Goal: Information Seeking & Learning: Learn about a topic

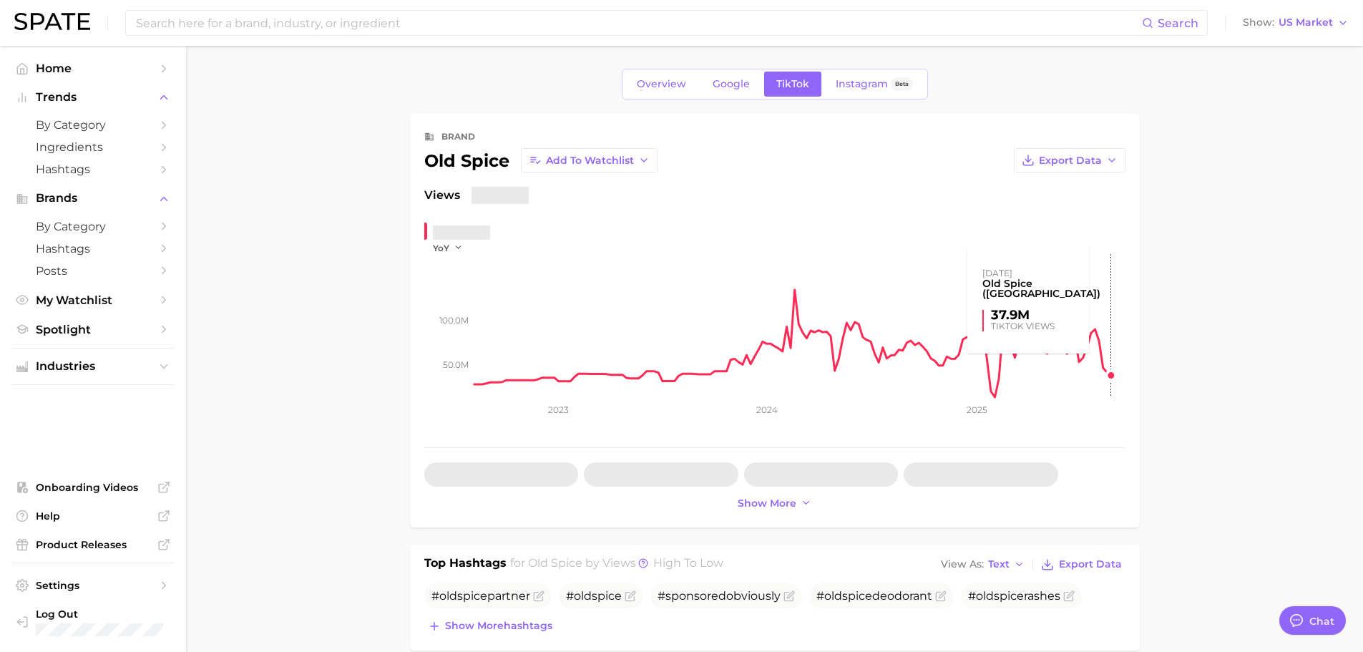
type textarea "x"
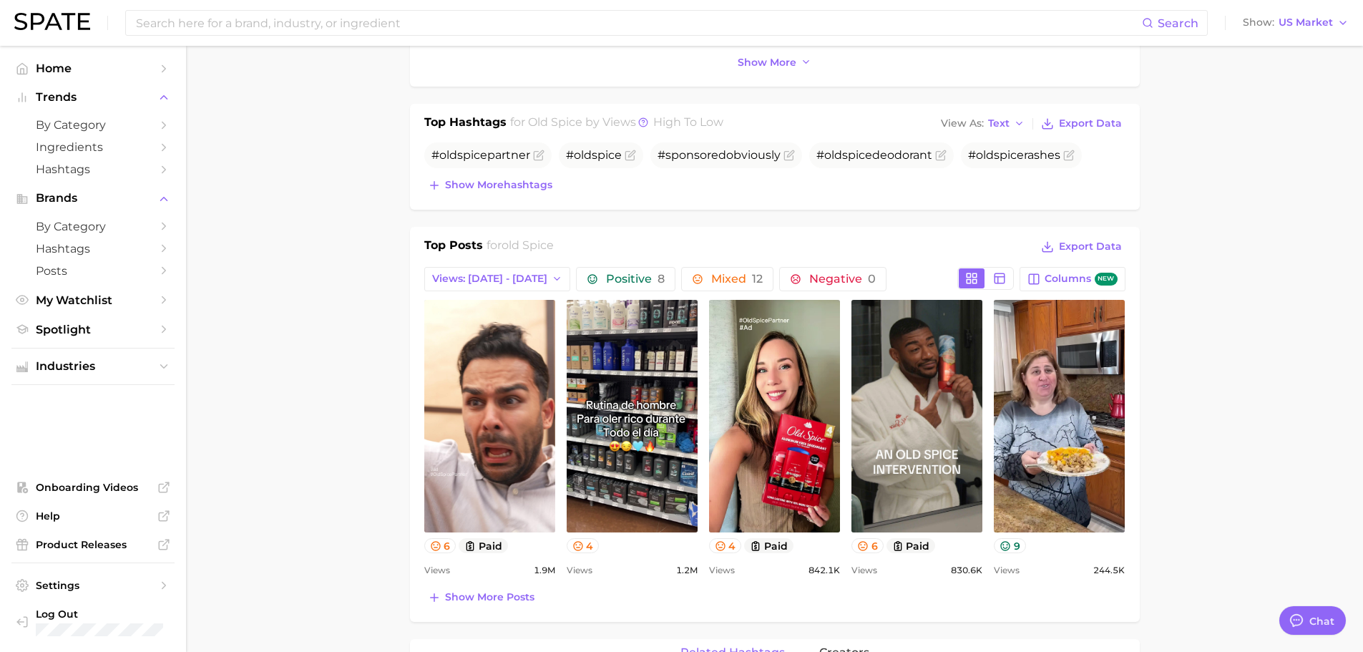
scroll to position [572, 0]
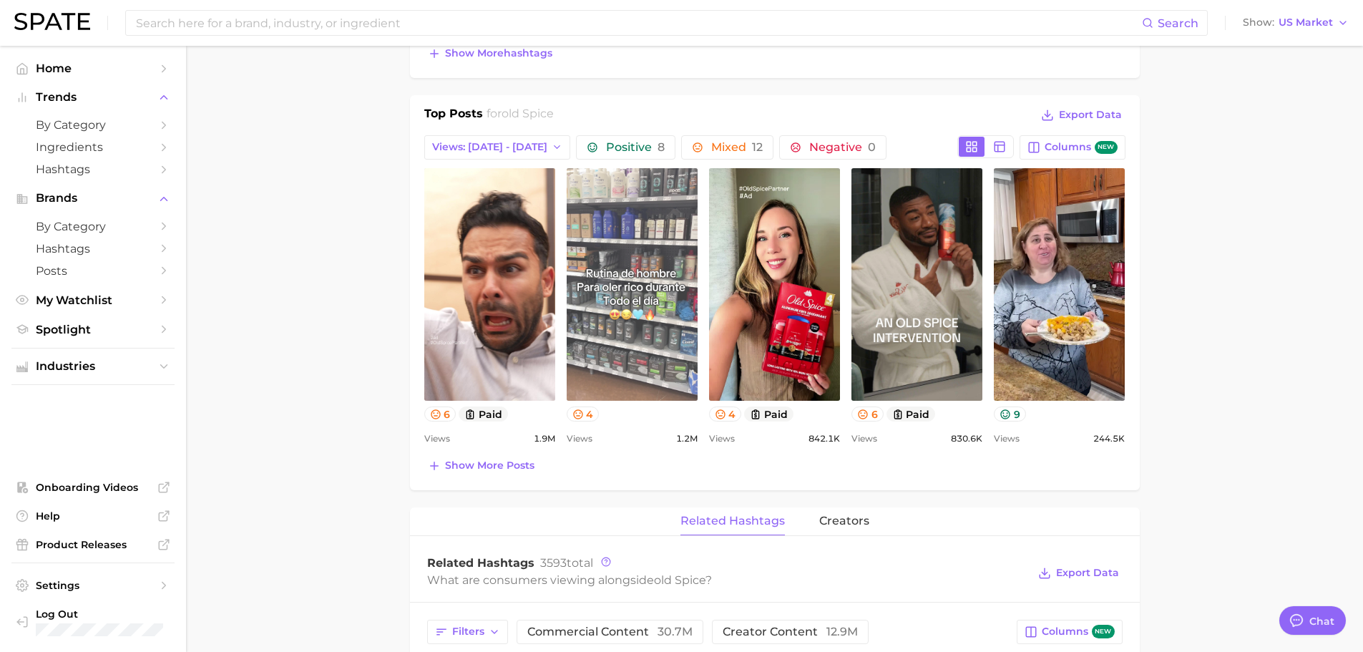
click at [642, 277] on link "view post on TikTok" at bounding box center [632, 284] width 131 height 232
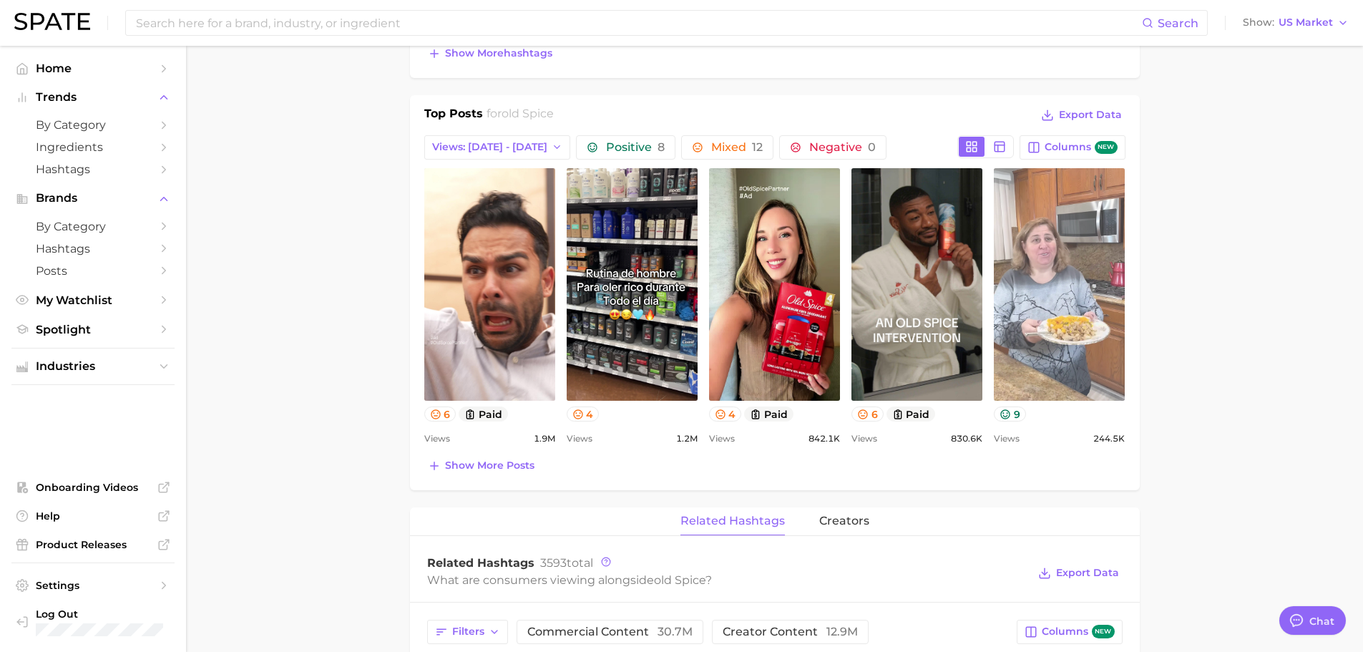
click at [1068, 303] on link "view post on TikTok" at bounding box center [1059, 284] width 131 height 232
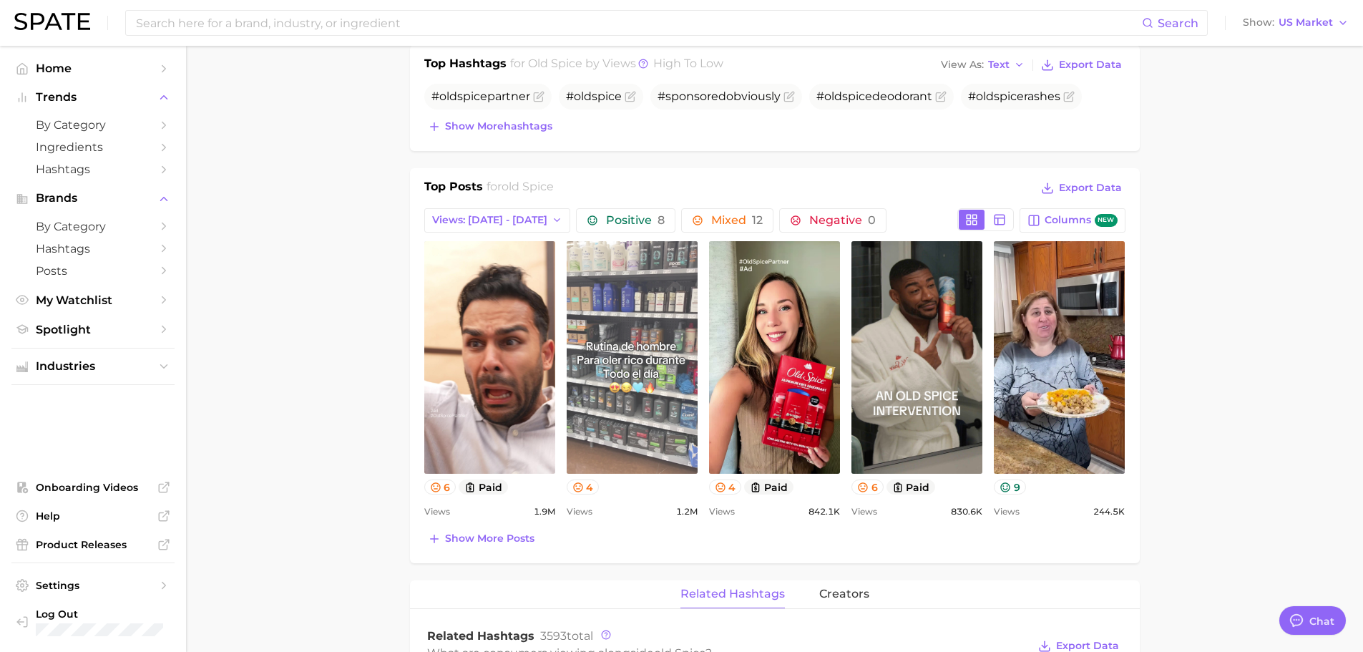
scroll to position [429, 0]
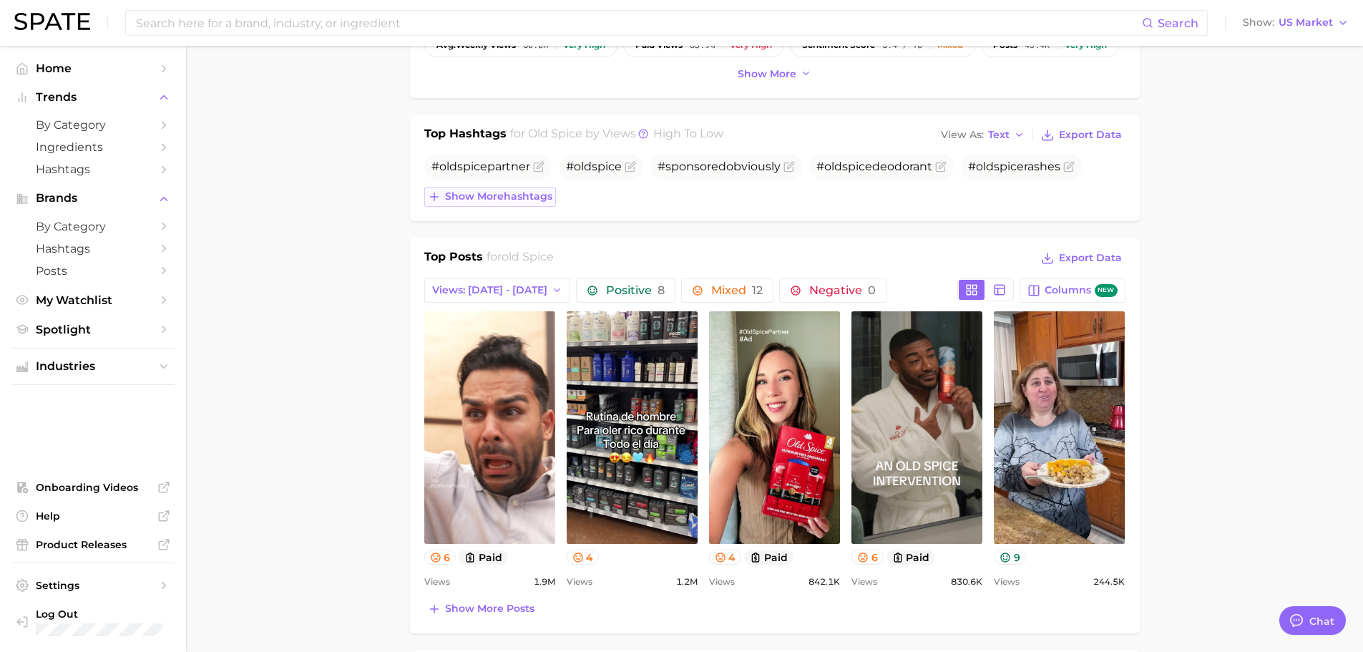
click at [523, 196] on span "Show more hashtags" at bounding box center [498, 196] width 107 height 12
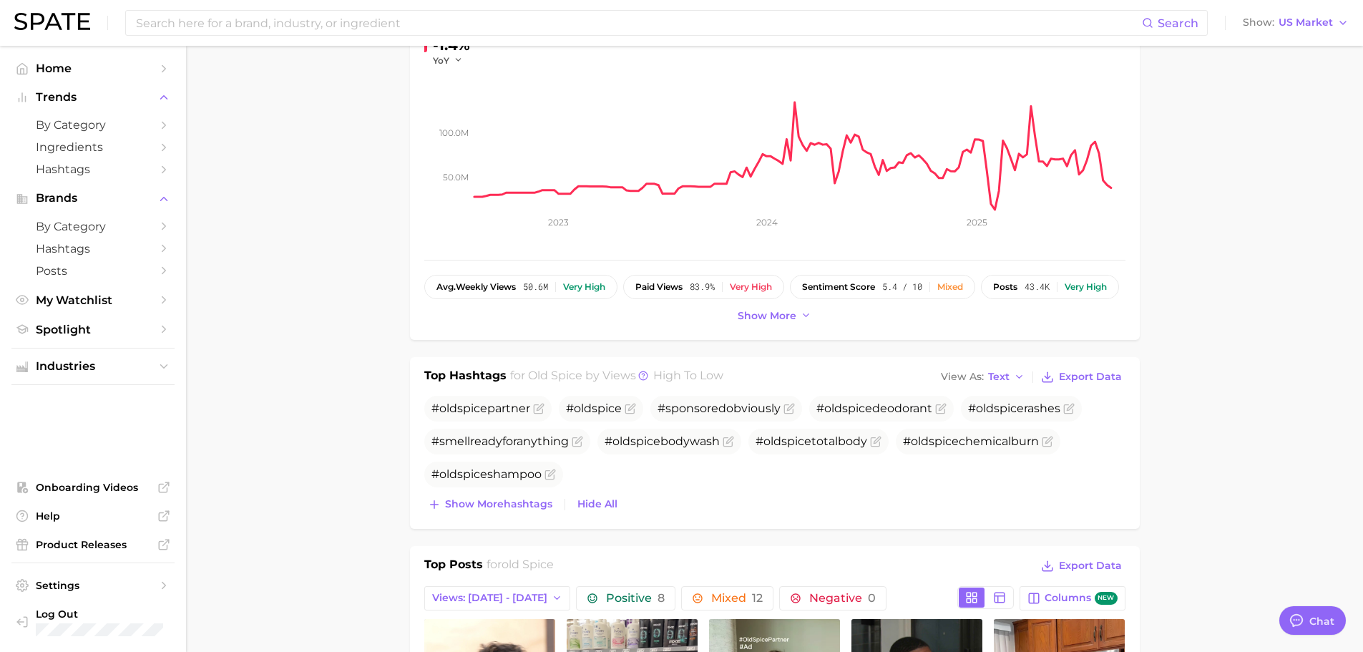
scroll to position [0, 0]
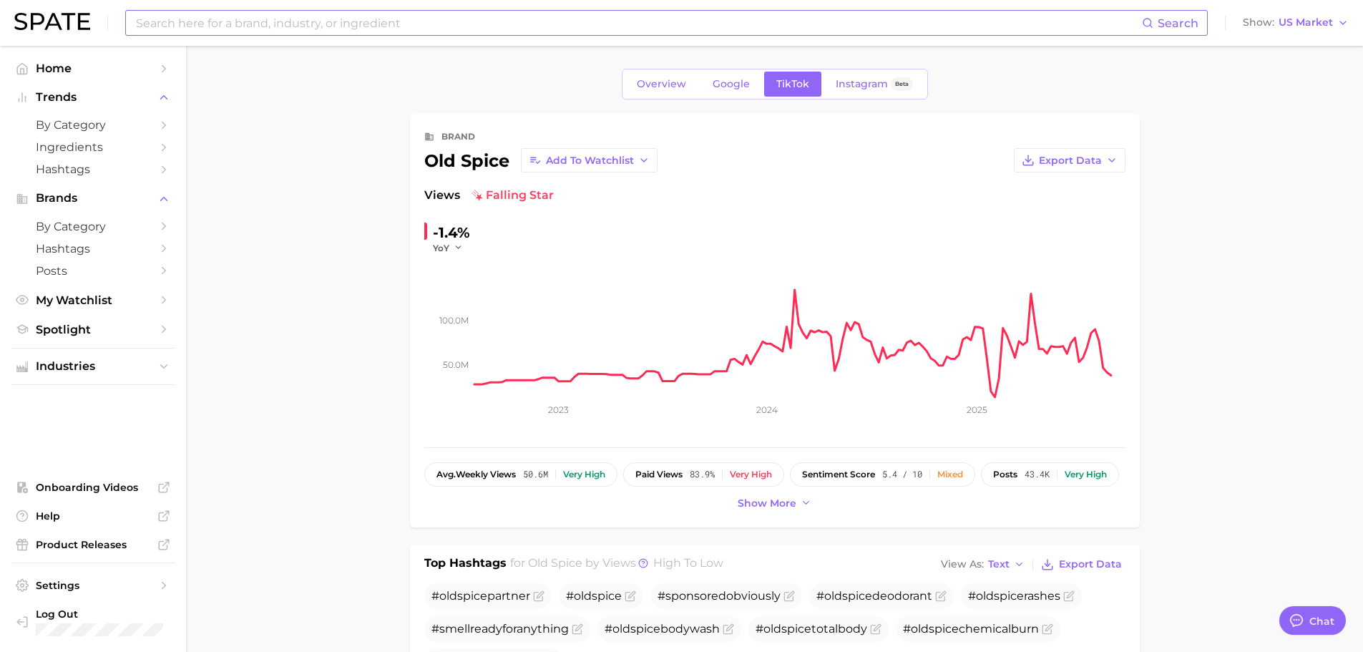
click at [354, 21] on input at bounding box center [637, 23] width 1007 height 24
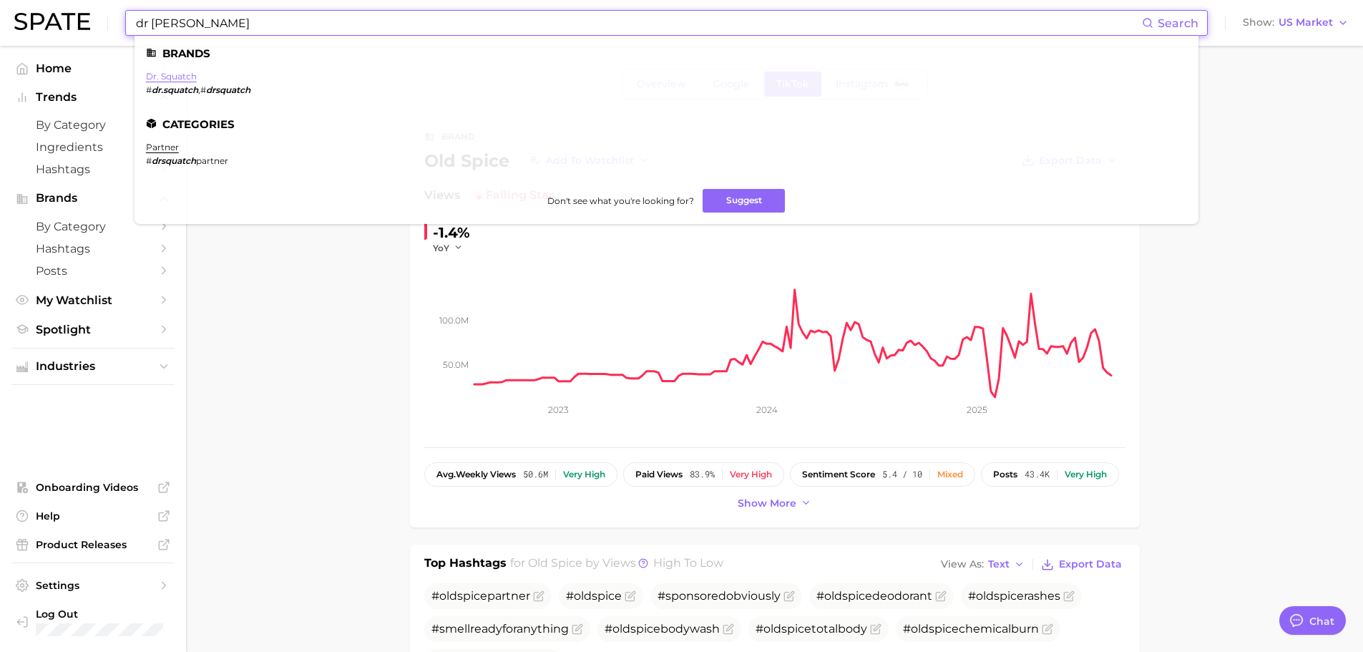
type input "dr [PERSON_NAME]"
click at [178, 77] on link "dr. squatch" at bounding box center [171, 76] width 51 height 11
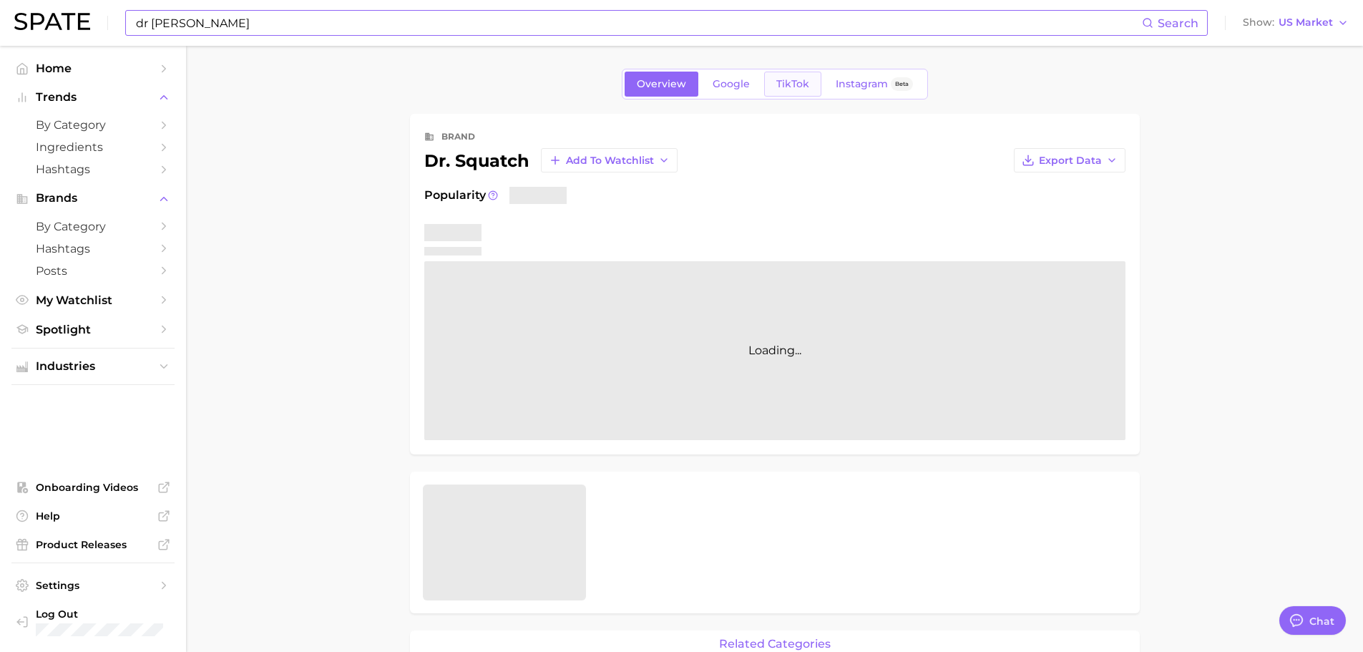
click at [797, 82] on span "TikTok" at bounding box center [792, 84] width 33 height 12
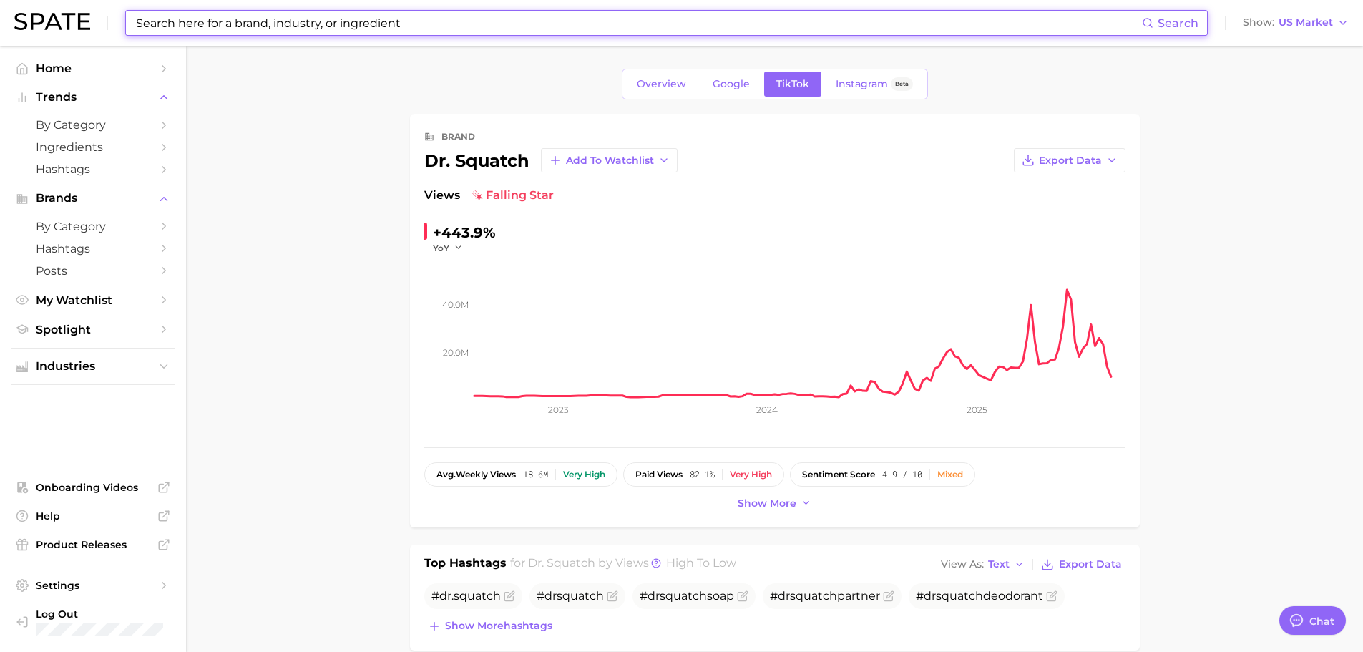
drag, startPoint x: 418, startPoint y: 24, endPoint x: 177, endPoint y: 33, distance: 241.2
click at [177, 33] on input at bounding box center [637, 23] width 1007 height 24
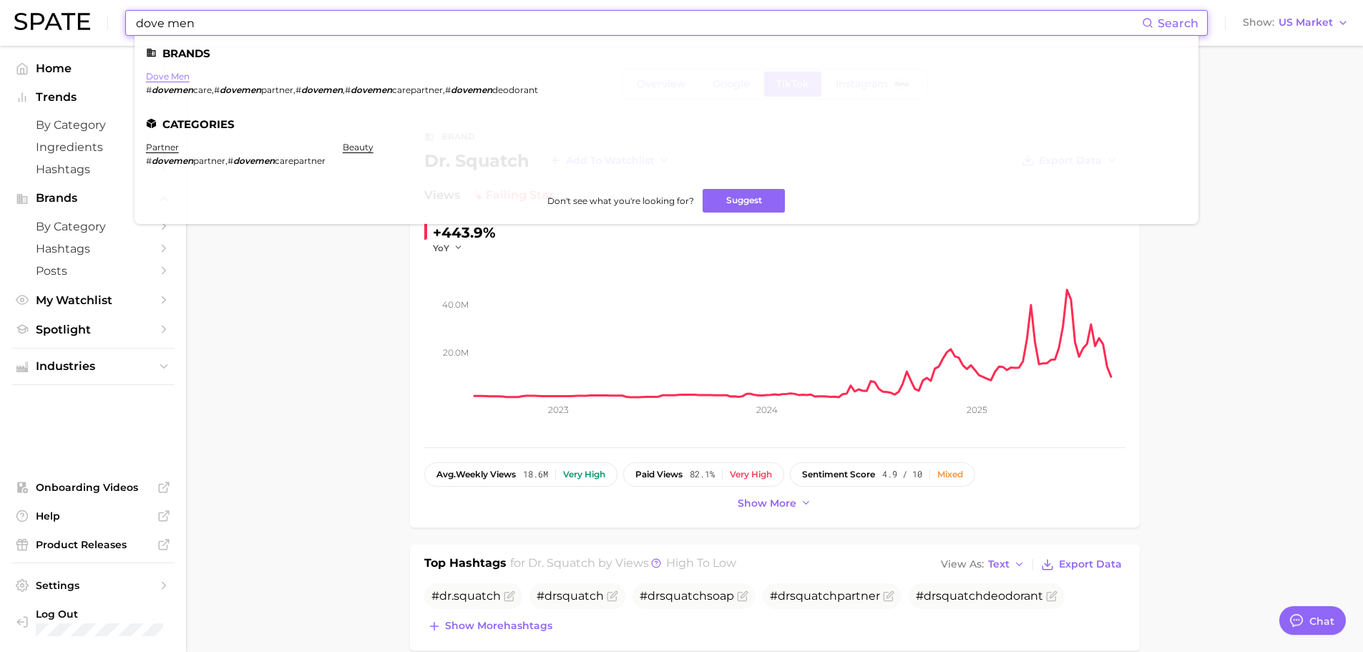
type input "dove men"
click at [171, 79] on link "dove men" at bounding box center [168, 76] width 44 height 11
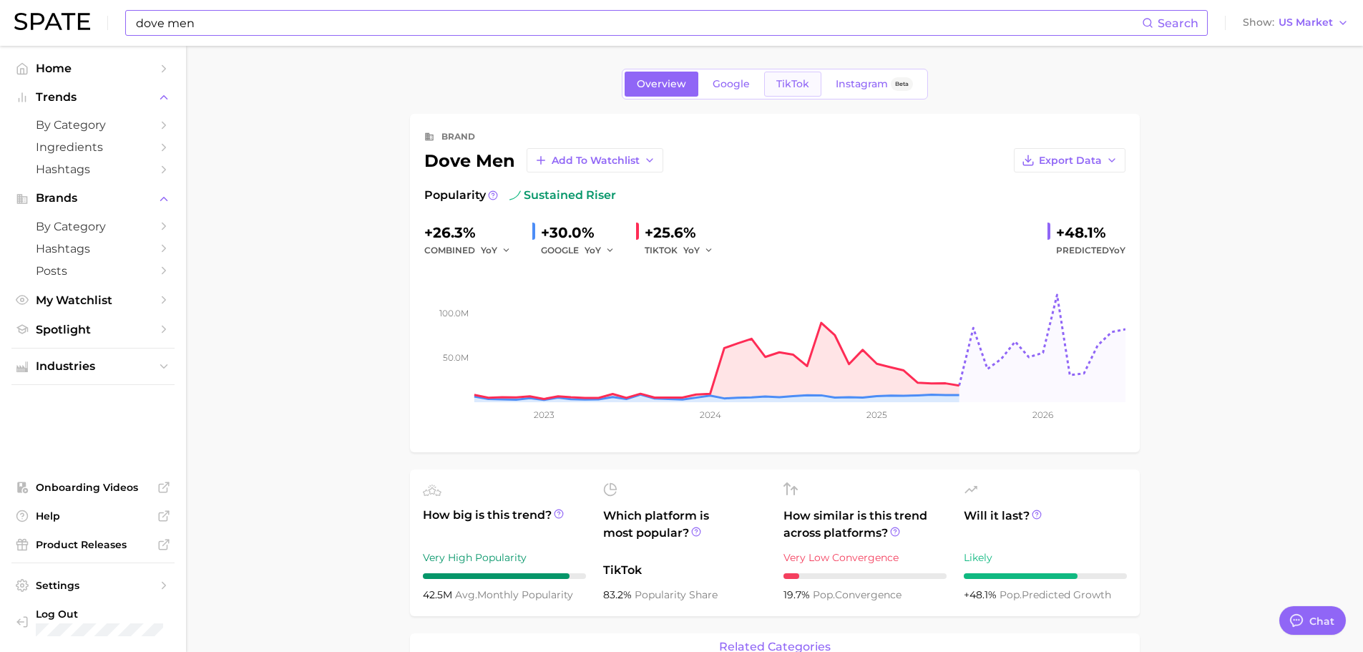
click at [798, 82] on span "TikTok" at bounding box center [792, 84] width 33 height 12
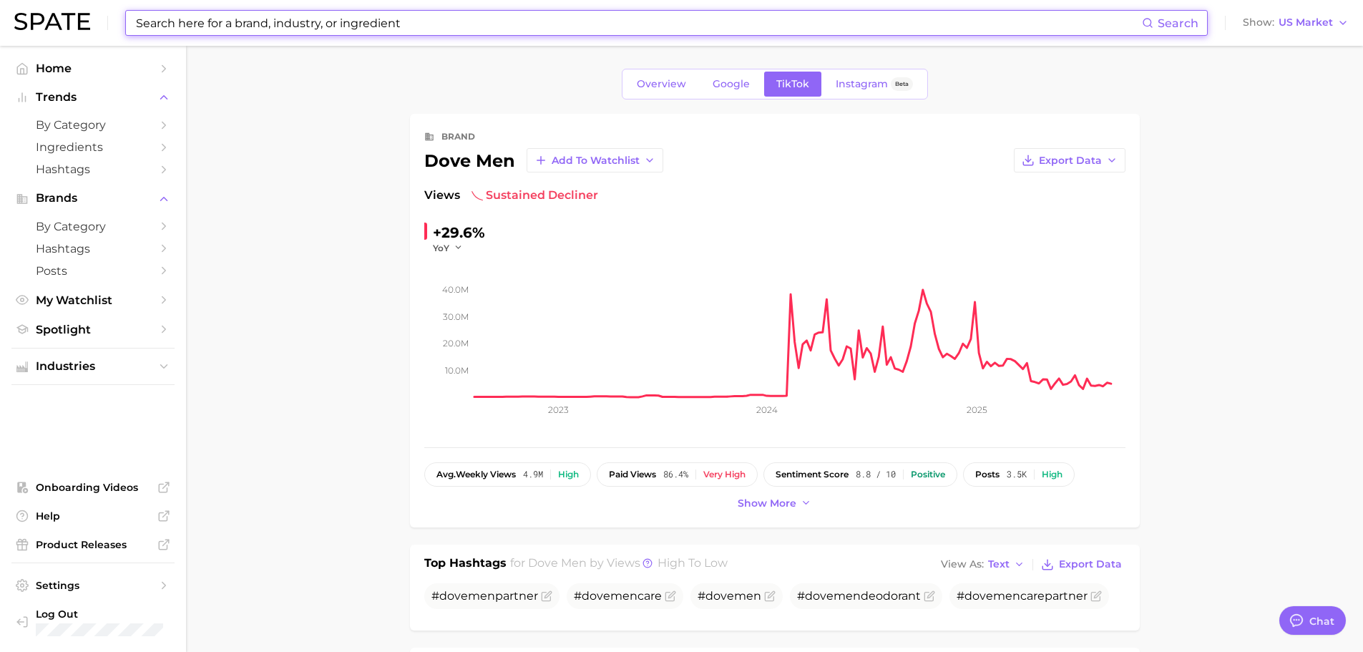
click at [455, 255] on icon "10.0m 20.0m 30.0m 40.0m 2023 2024 2025" at bounding box center [774, 343] width 701 height 179
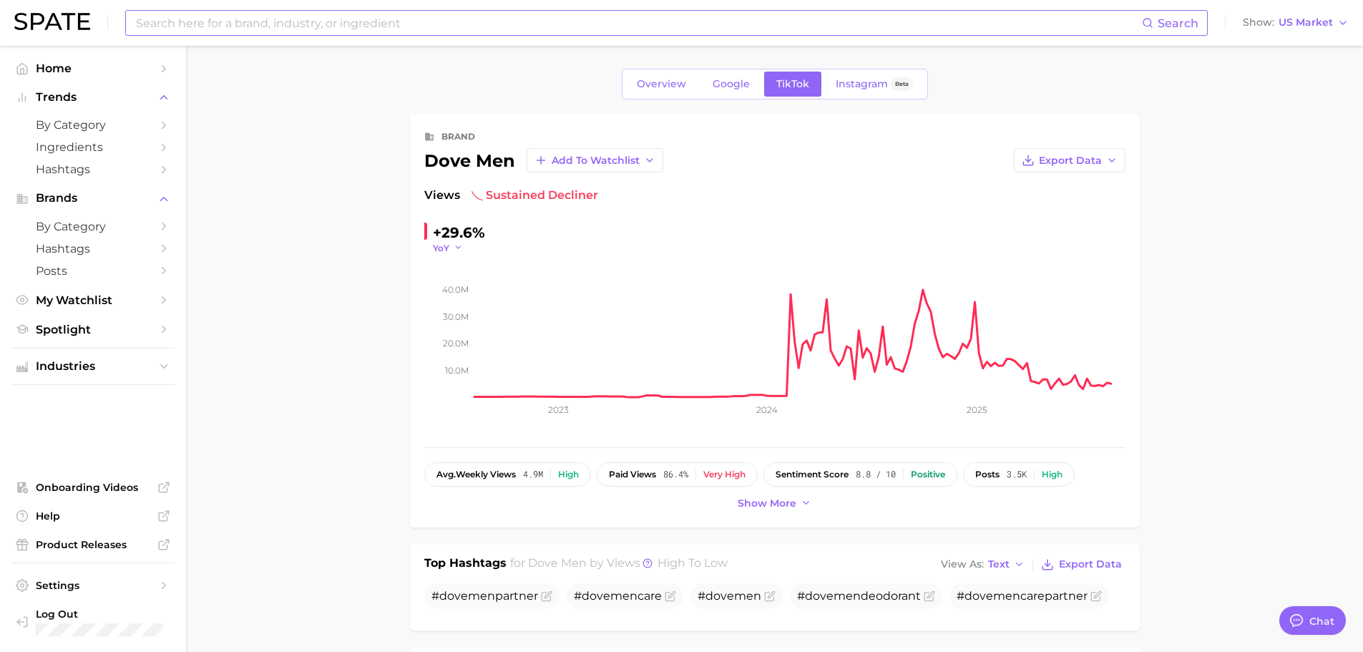
click at [456, 249] on icon "button" at bounding box center [459, 247] width 10 height 10
drag, startPoint x: 423, startPoint y: 351, endPoint x: 427, endPoint y: 344, distance: 7.7
click at [423, 351] on button "WoW" at bounding box center [393, 346] width 157 height 26
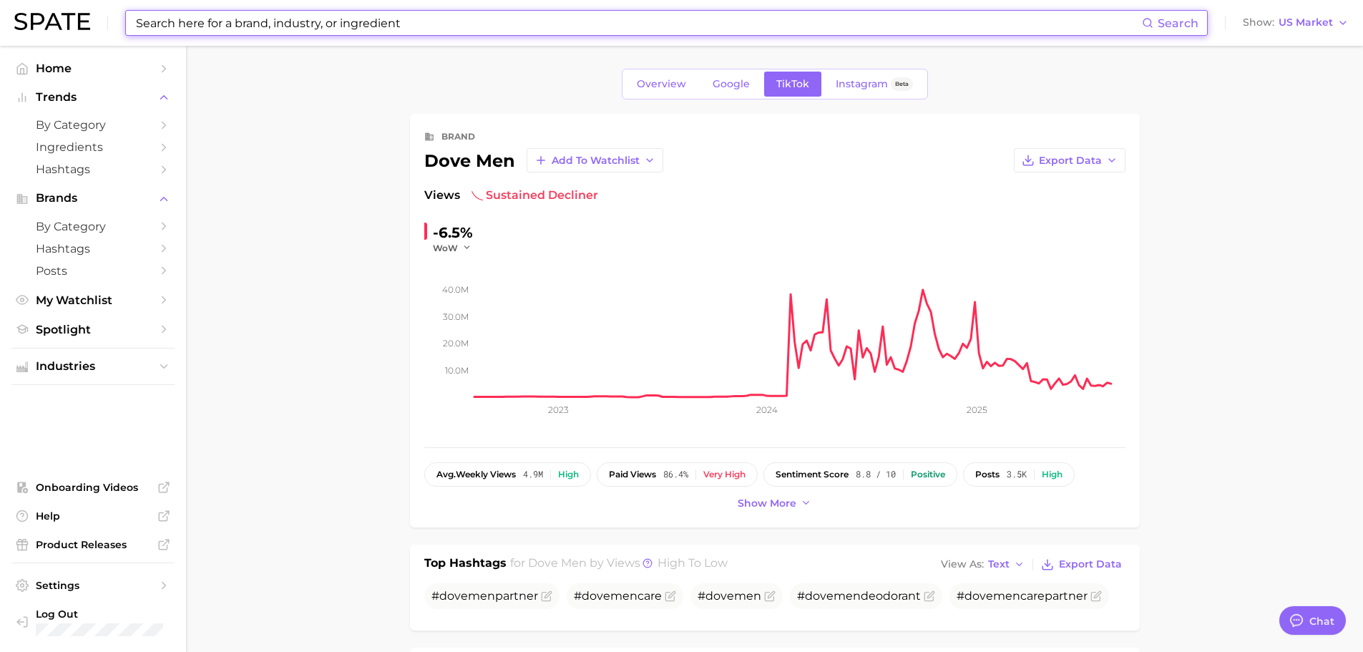
click at [457, 25] on input at bounding box center [637, 23] width 1007 height 24
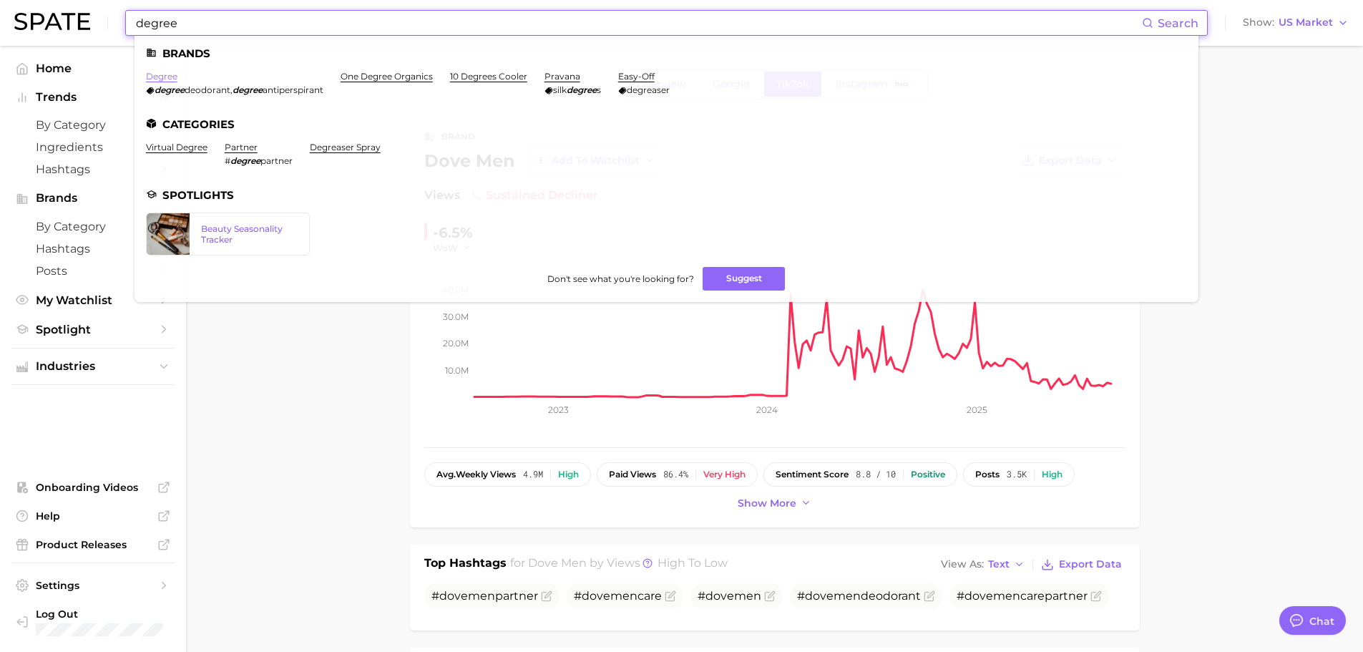
type input "degree"
click at [162, 72] on link "degree" at bounding box center [161, 76] width 31 height 11
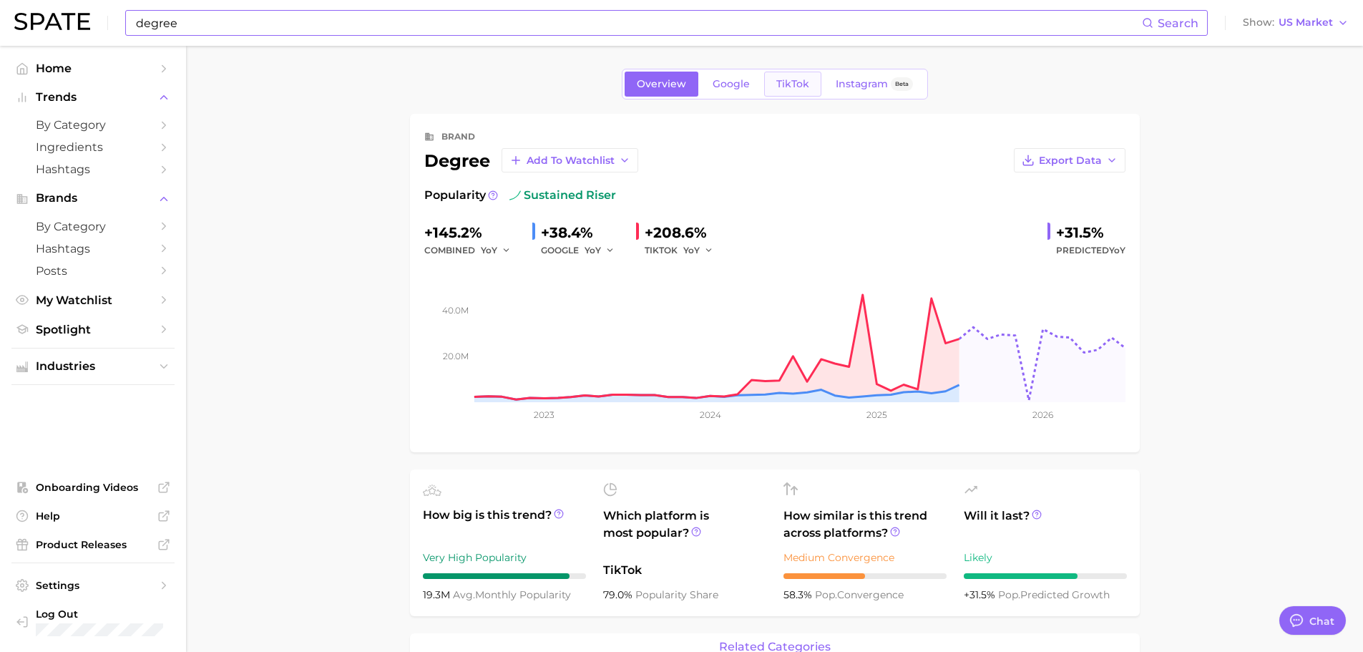
click at [792, 78] on span "TikTok" at bounding box center [792, 84] width 33 height 12
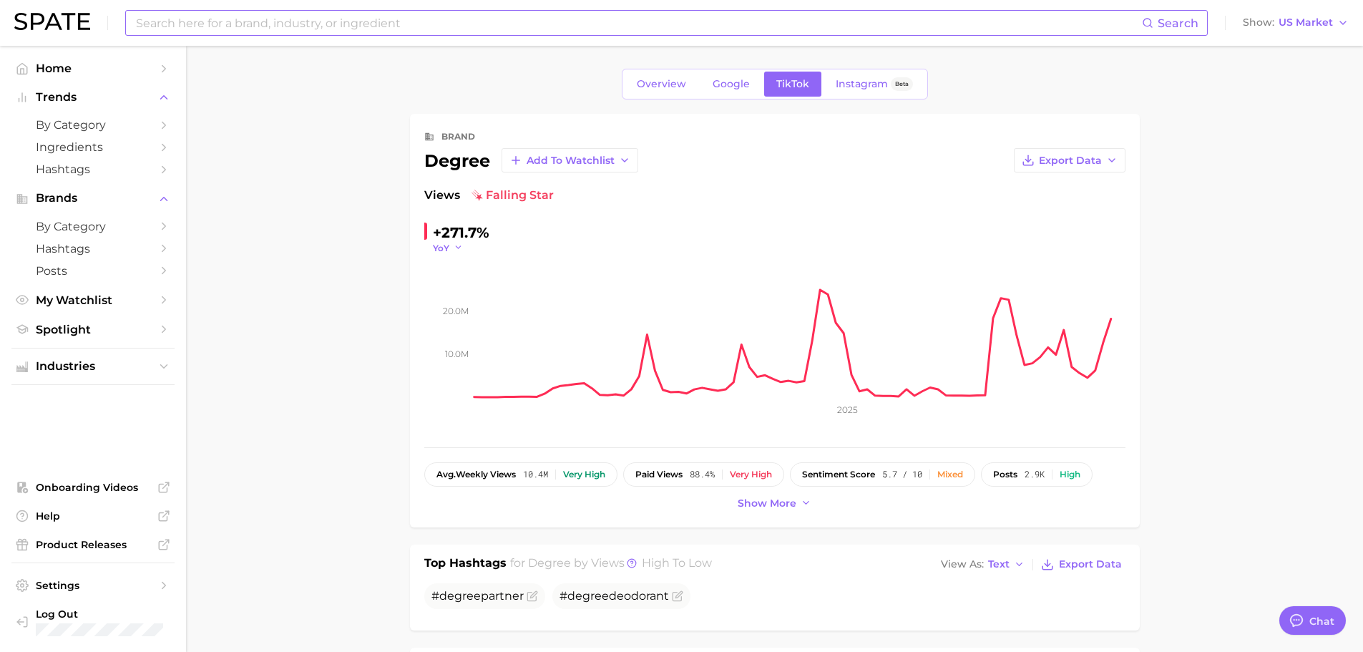
click at [460, 245] on icon "button" at bounding box center [459, 247] width 10 height 10
drag, startPoint x: 416, startPoint y: 340, endPoint x: 428, endPoint y: 338, distance: 12.5
click at [418, 340] on button "WoW" at bounding box center [393, 346] width 157 height 26
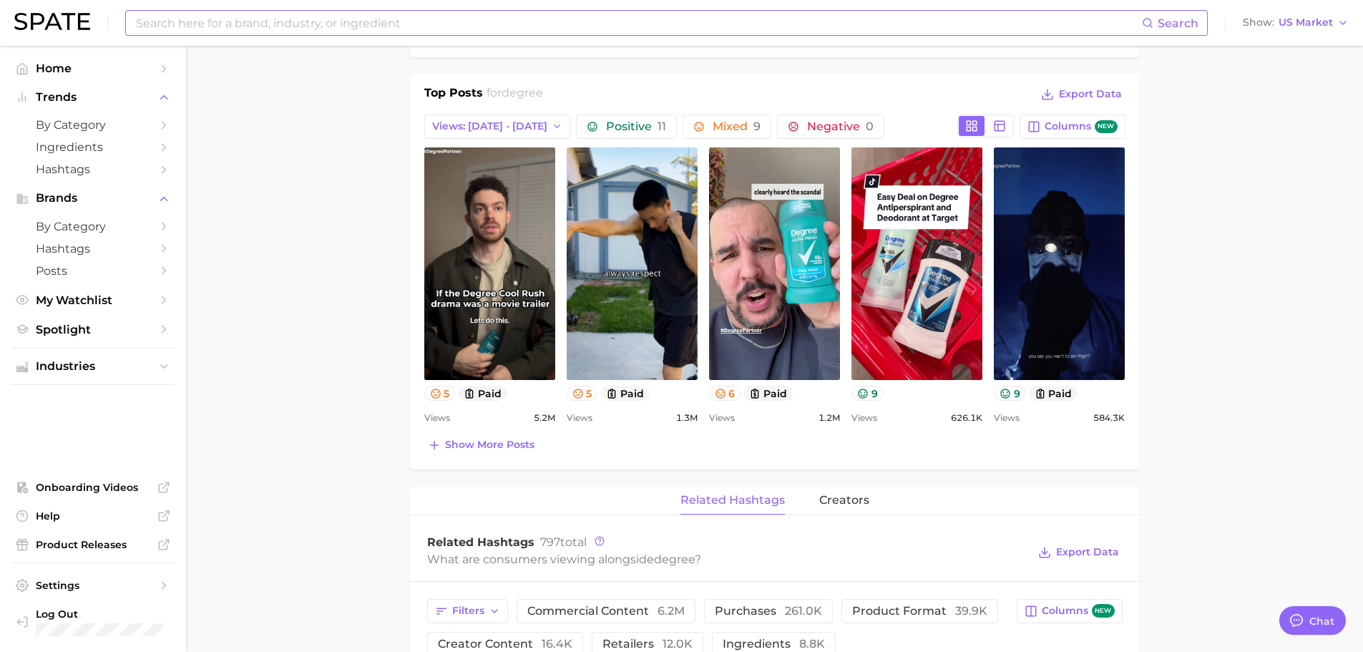
scroll to position [572, 0]
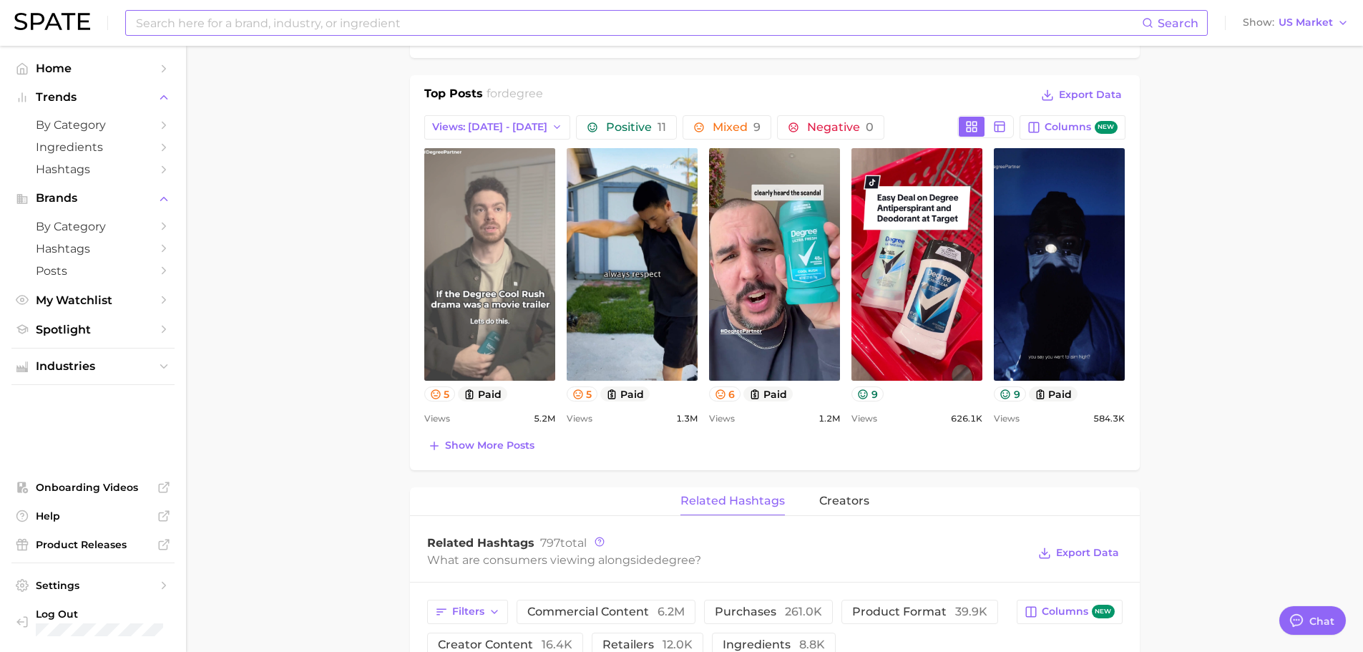
click at [471, 267] on link "view post on TikTok" at bounding box center [489, 264] width 131 height 232
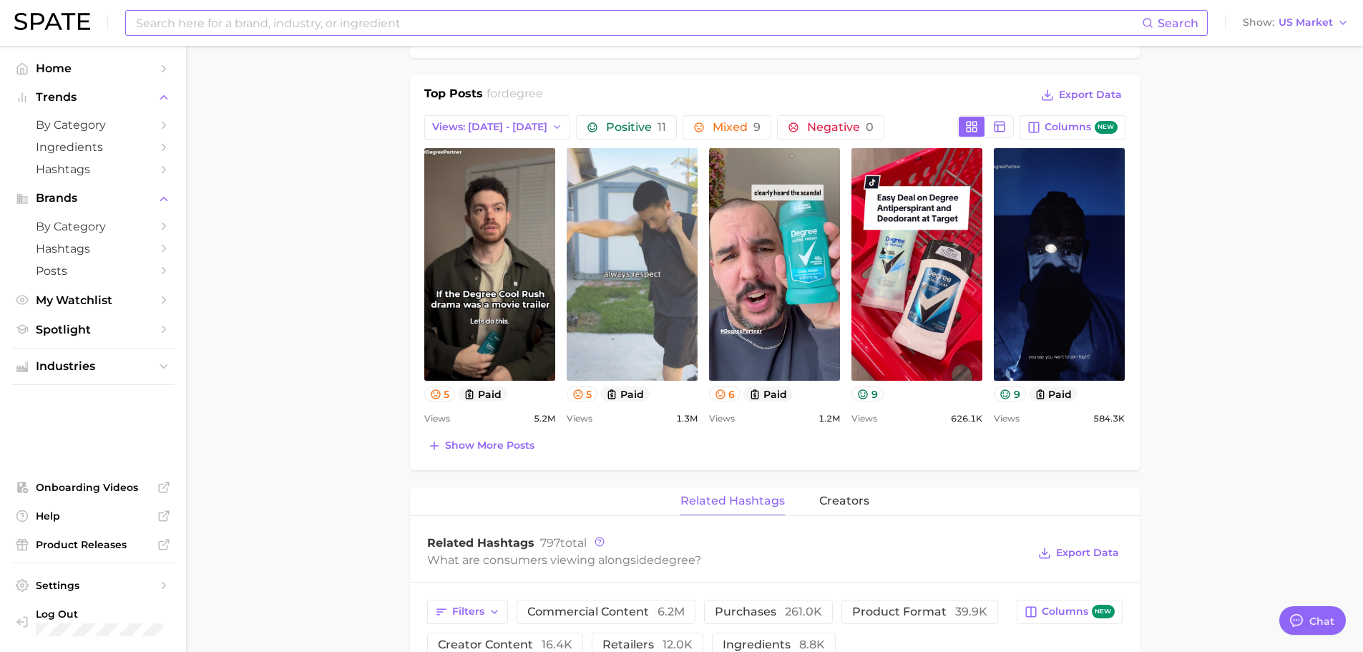
click at [634, 245] on link "view post on TikTok" at bounding box center [632, 264] width 131 height 232
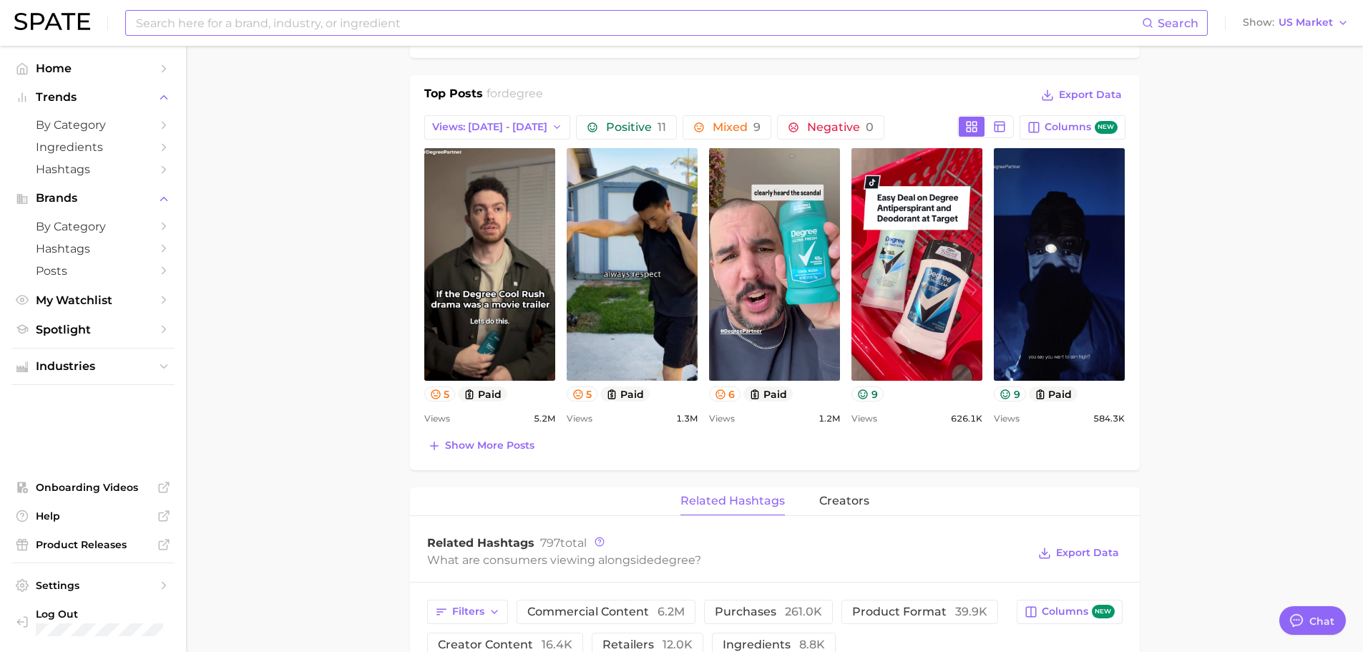
click at [224, 21] on input at bounding box center [637, 23] width 1007 height 24
type input "old spice"
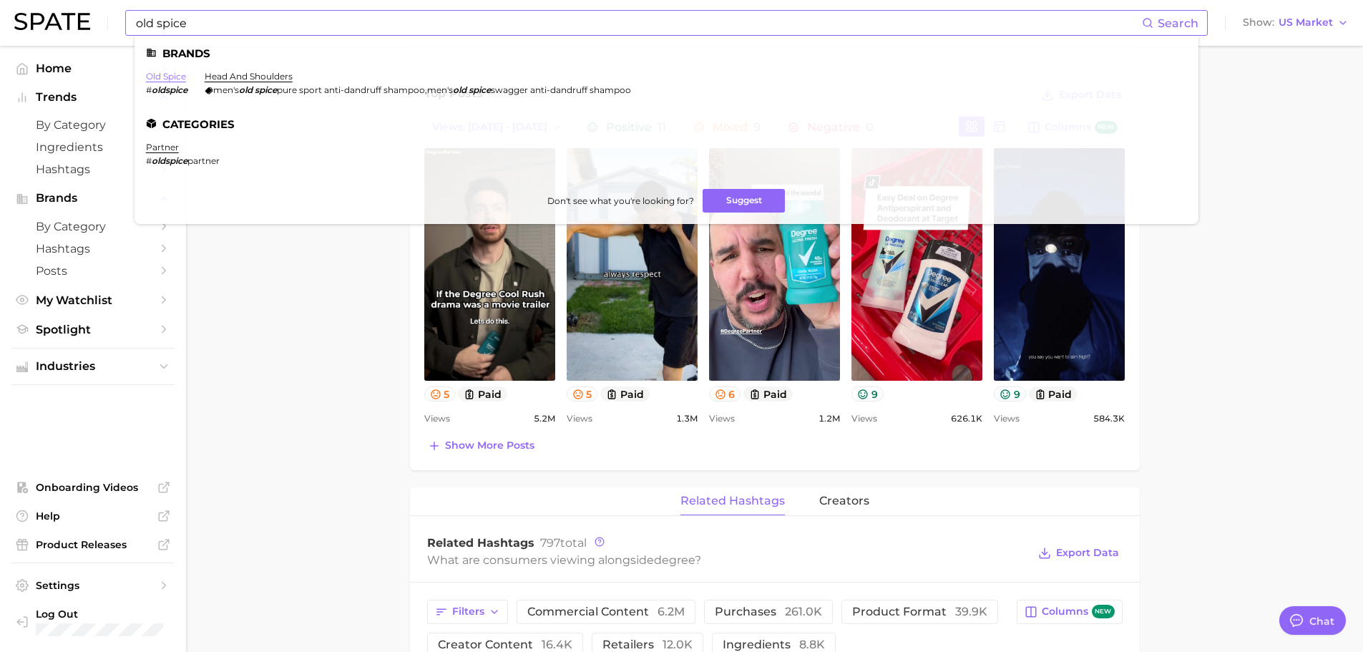
click at [175, 79] on link "old spice" at bounding box center [166, 76] width 40 height 11
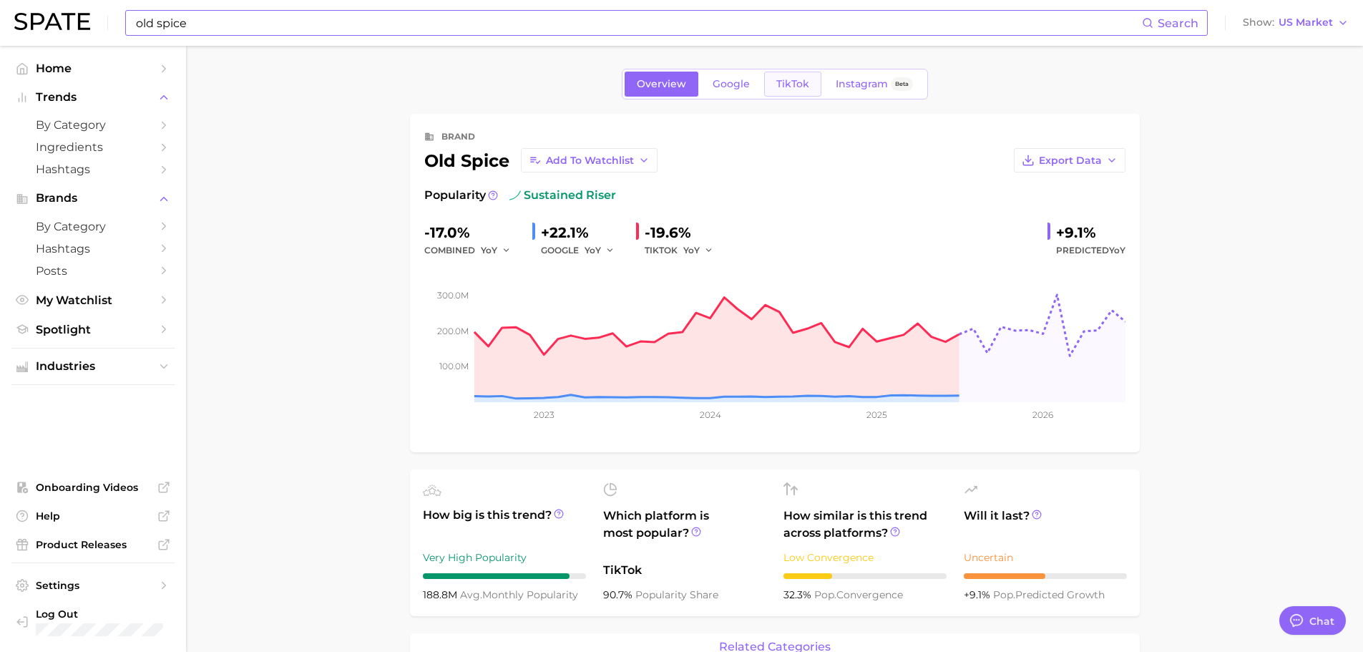
click at [786, 85] on span "TikTok" at bounding box center [792, 84] width 33 height 12
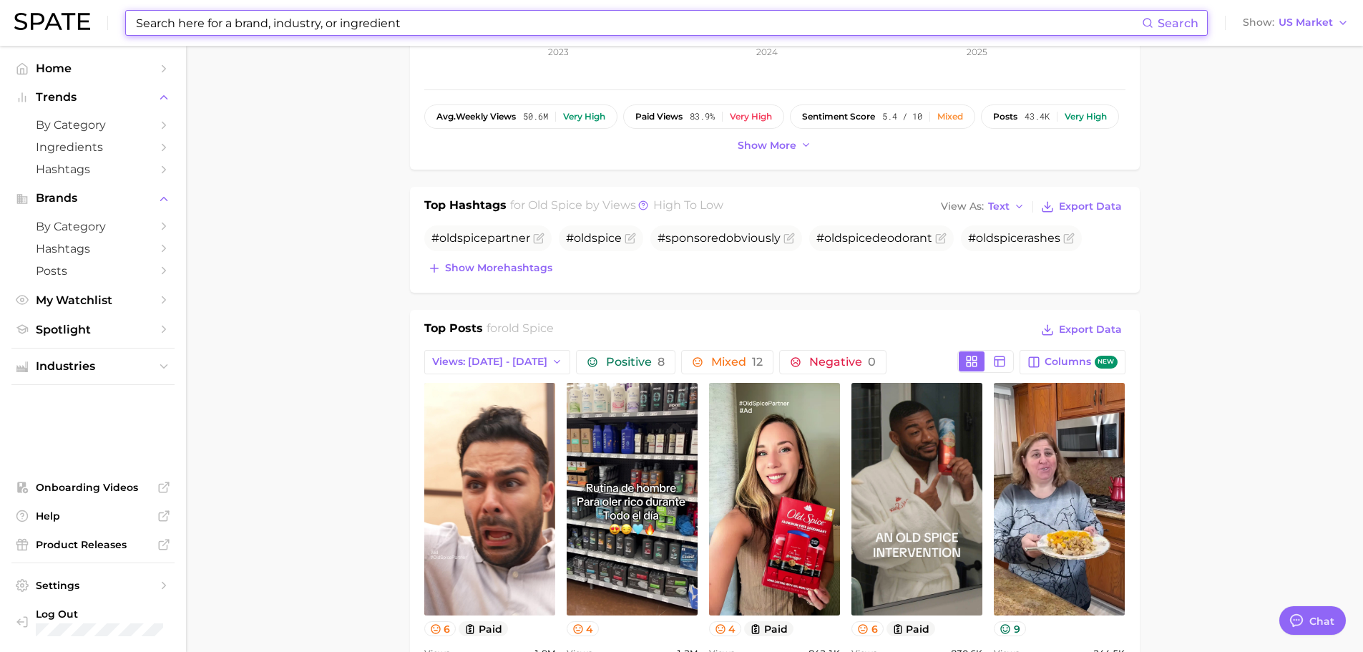
scroll to position [644, 0]
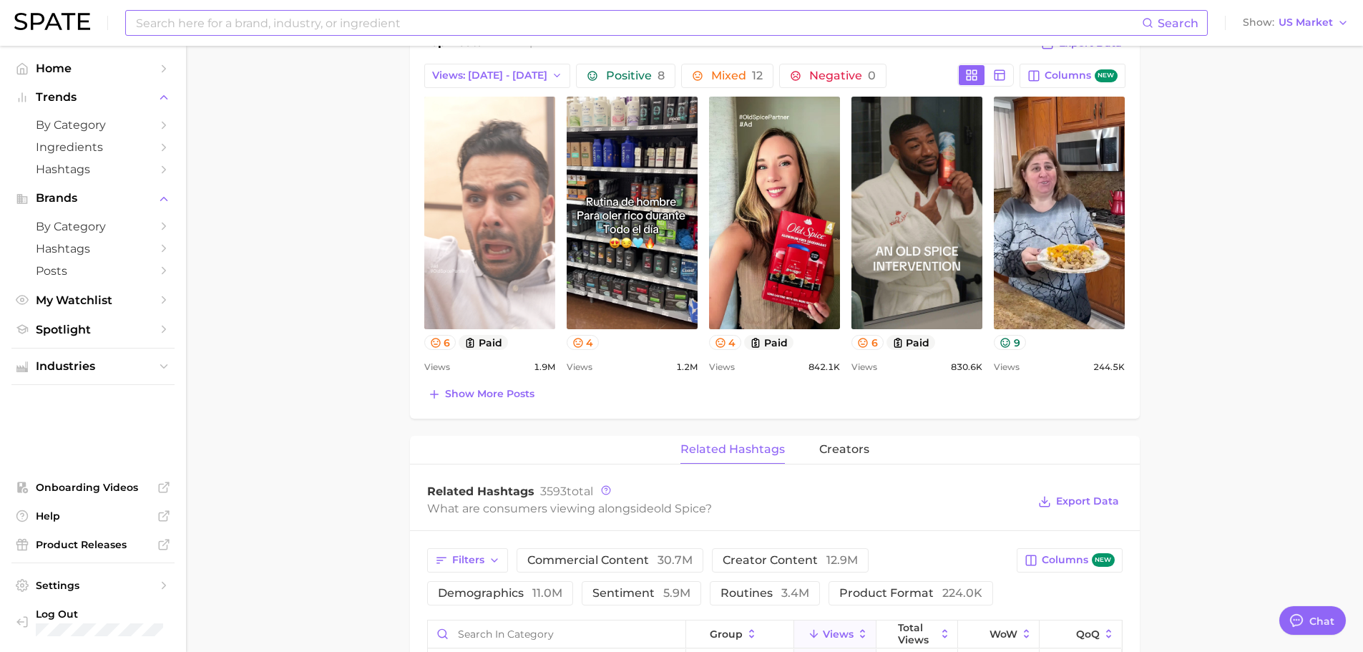
click at [511, 230] on link "view post on TikTok" at bounding box center [489, 213] width 131 height 232
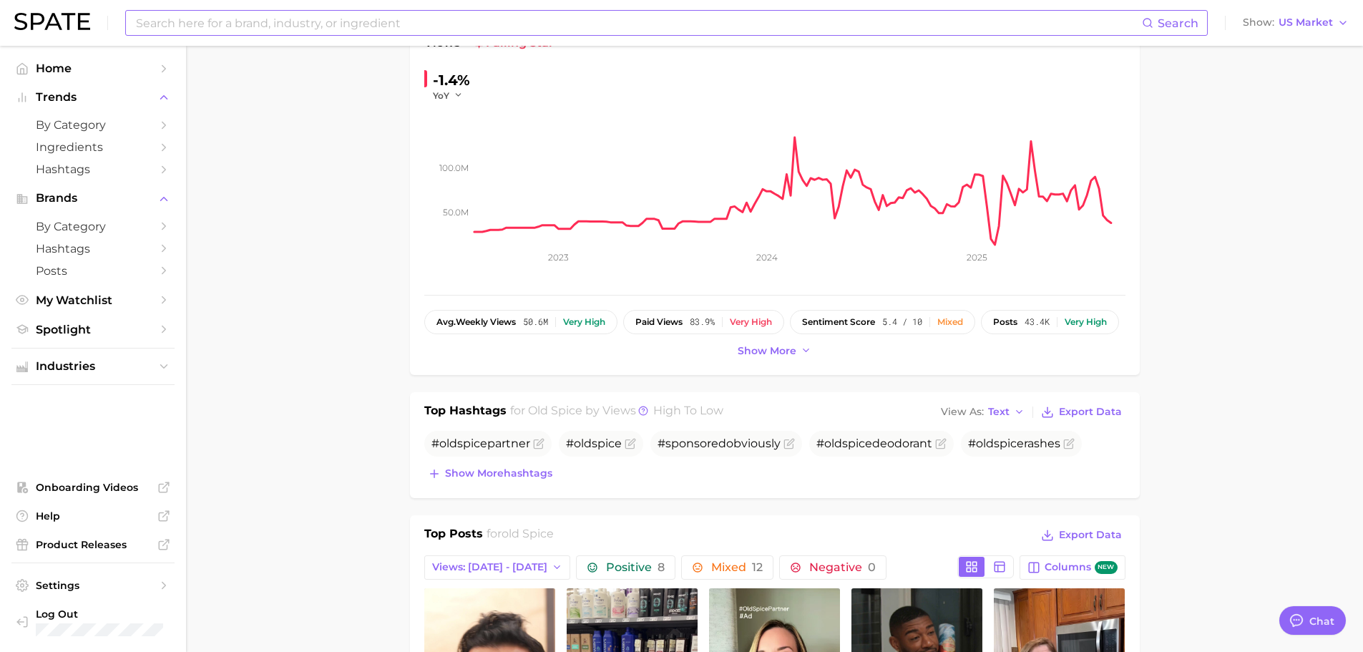
scroll to position [0, 0]
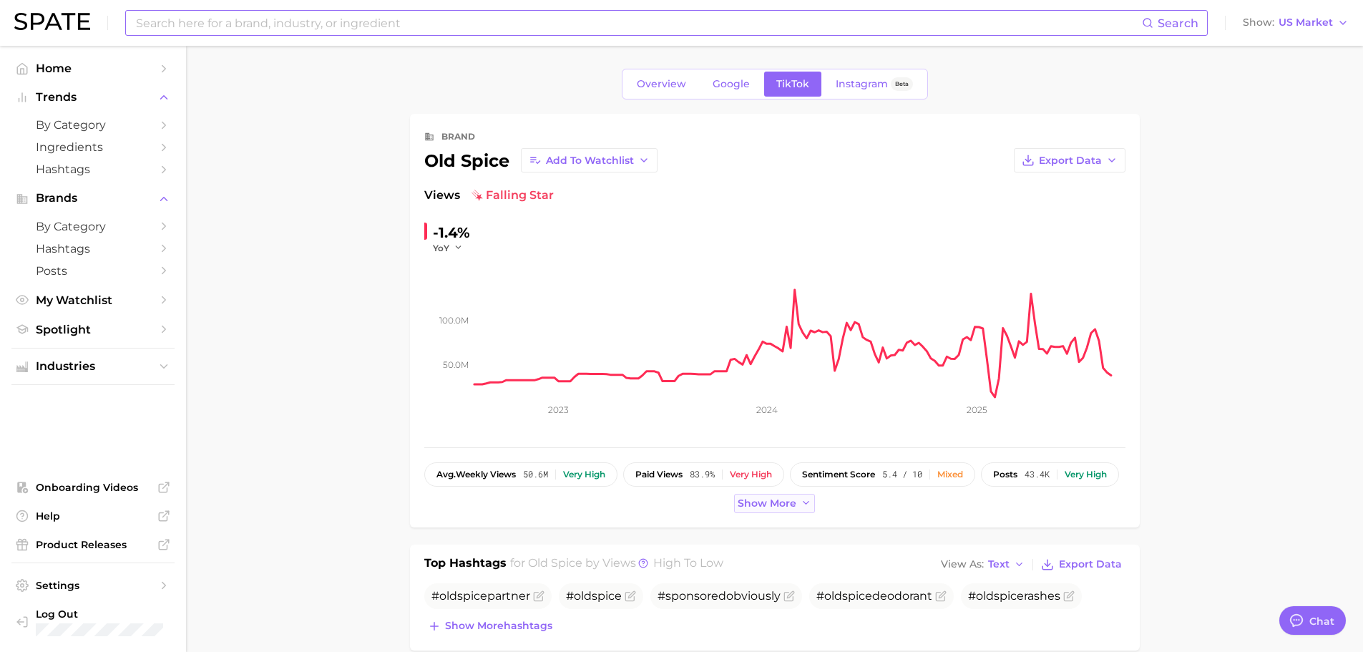
click at [790, 511] on button "Show more" at bounding box center [775, 503] width 82 height 19
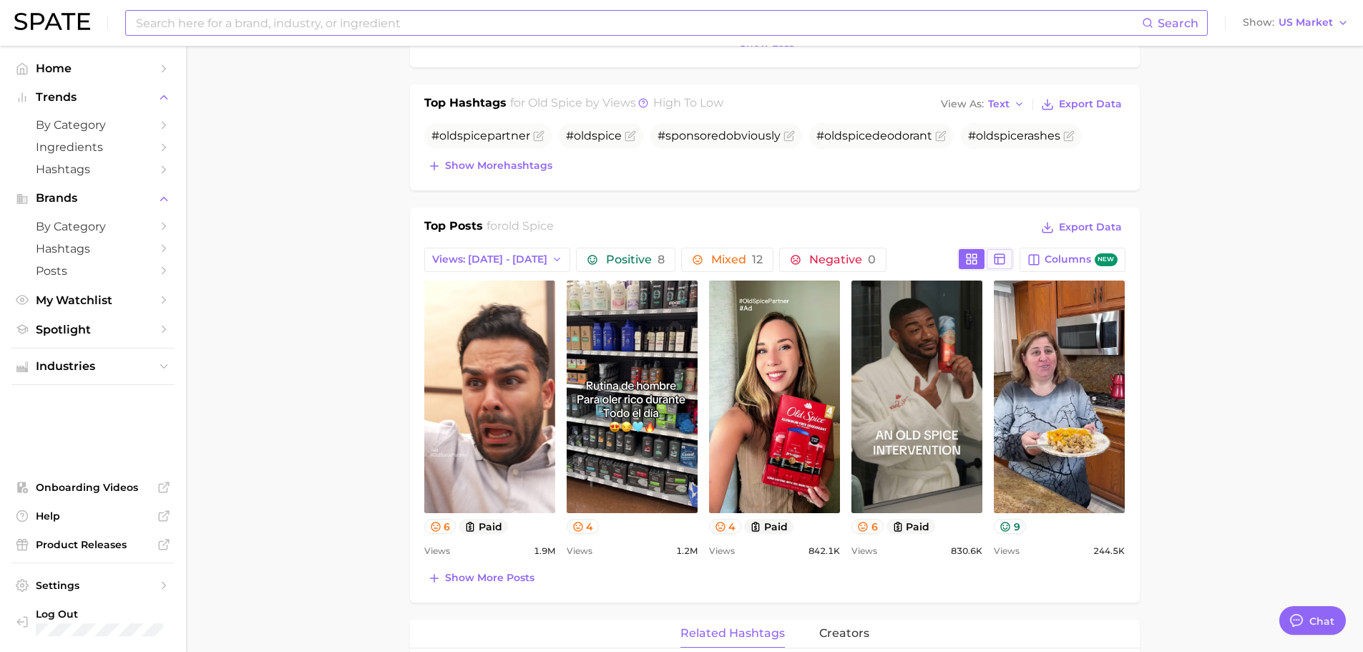
scroll to position [644, 0]
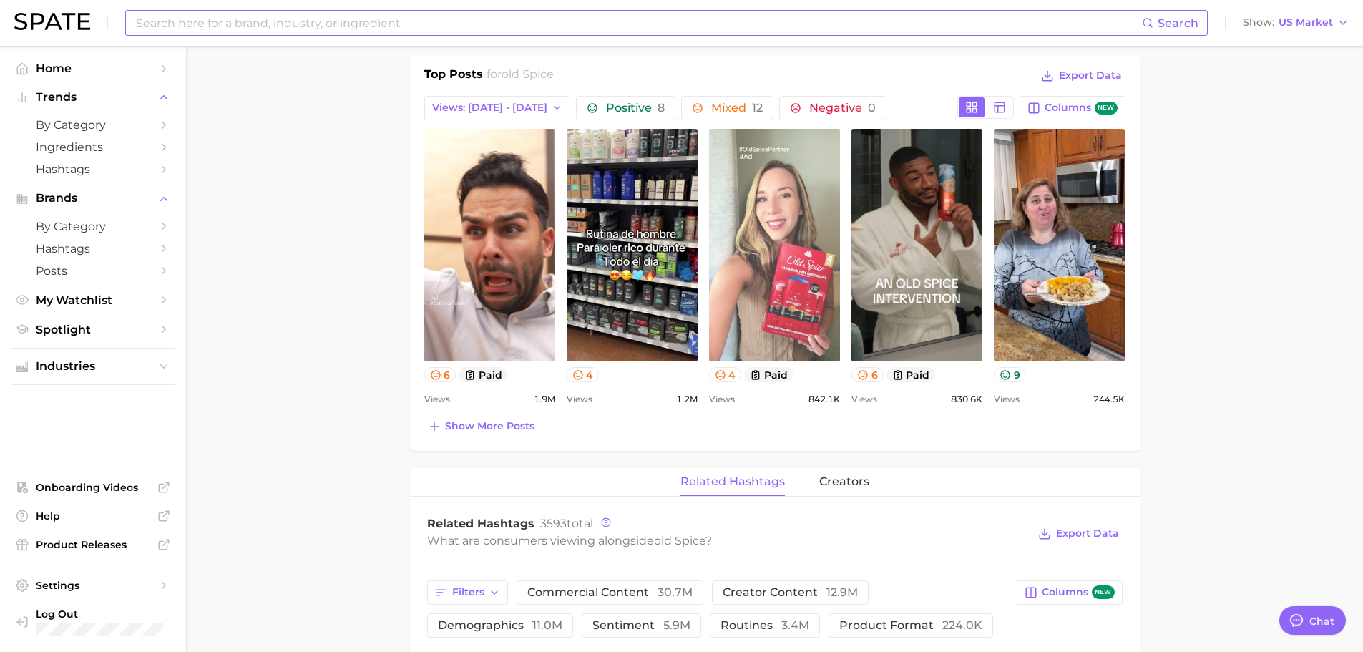
click at [780, 245] on link "view post on TikTok" at bounding box center [774, 245] width 131 height 232
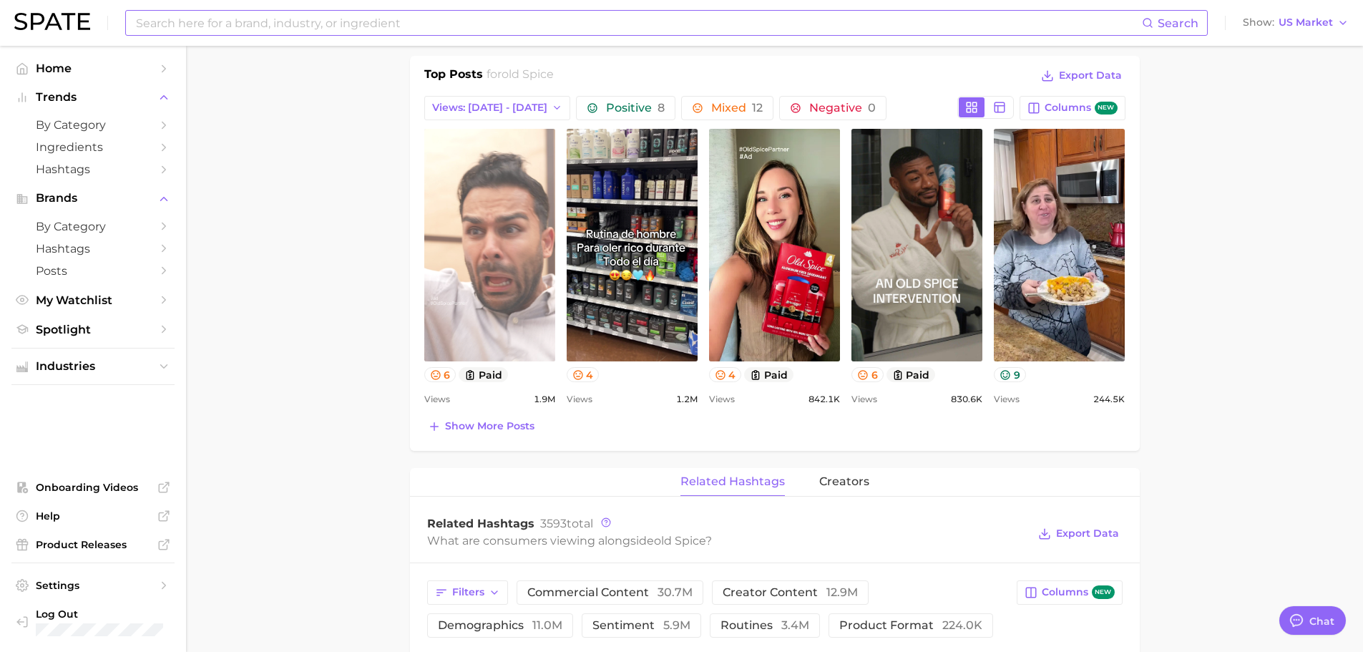
click at [485, 263] on link "view post on TikTok" at bounding box center [489, 245] width 131 height 232
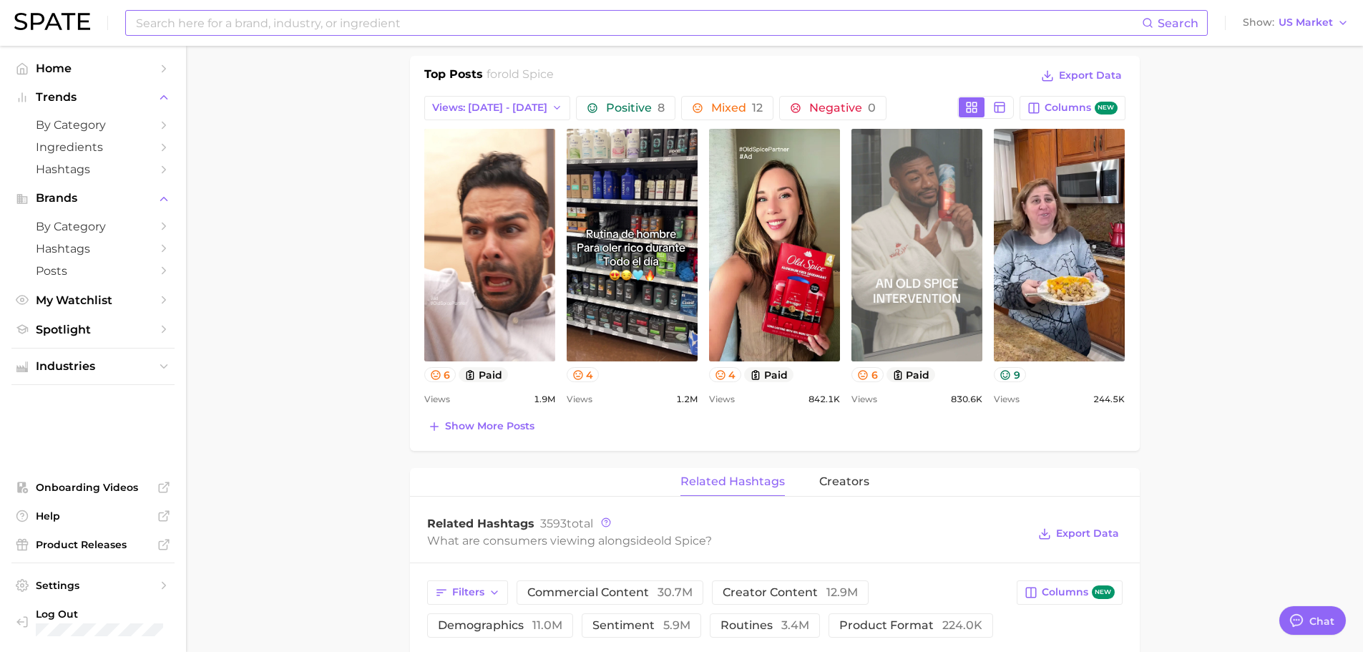
click at [901, 290] on link "view post on TikTok" at bounding box center [916, 245] width 131 height 232
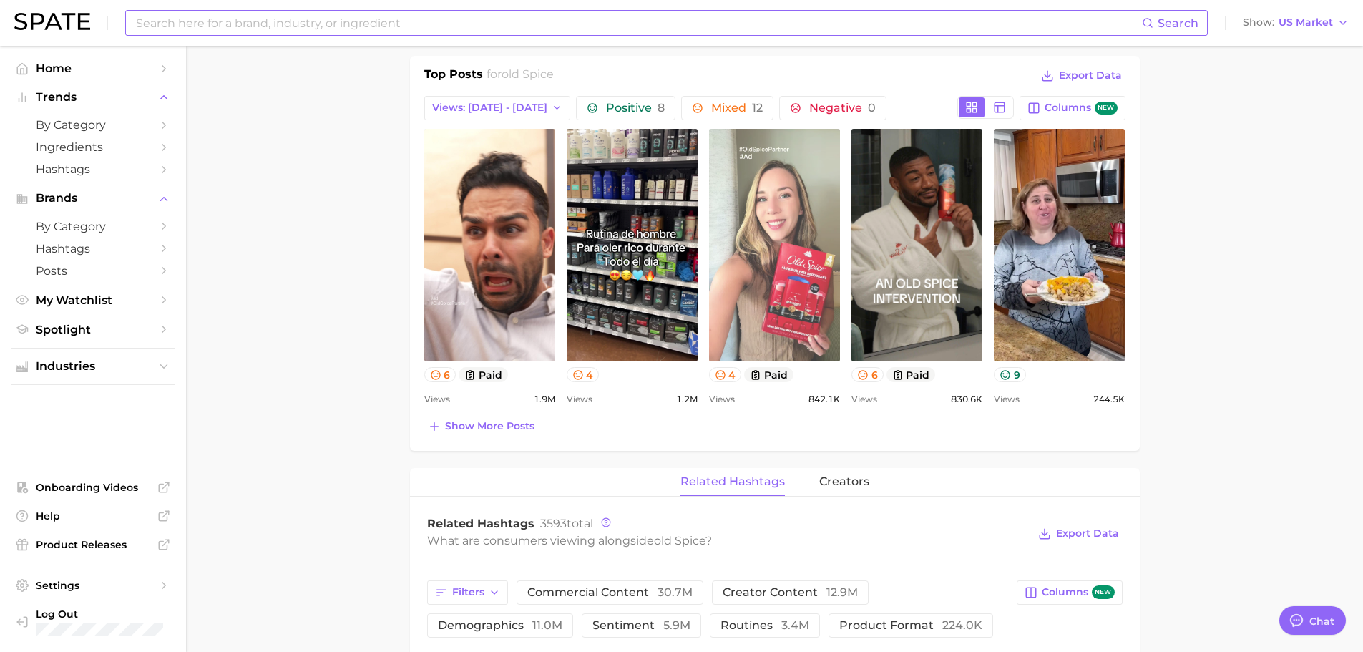
click at [804, 285] on link "view post on TikTok" at bounding box center [774, 245] width 131 height 232
